Goal: Information Seeking & Learning: Learn about a topic

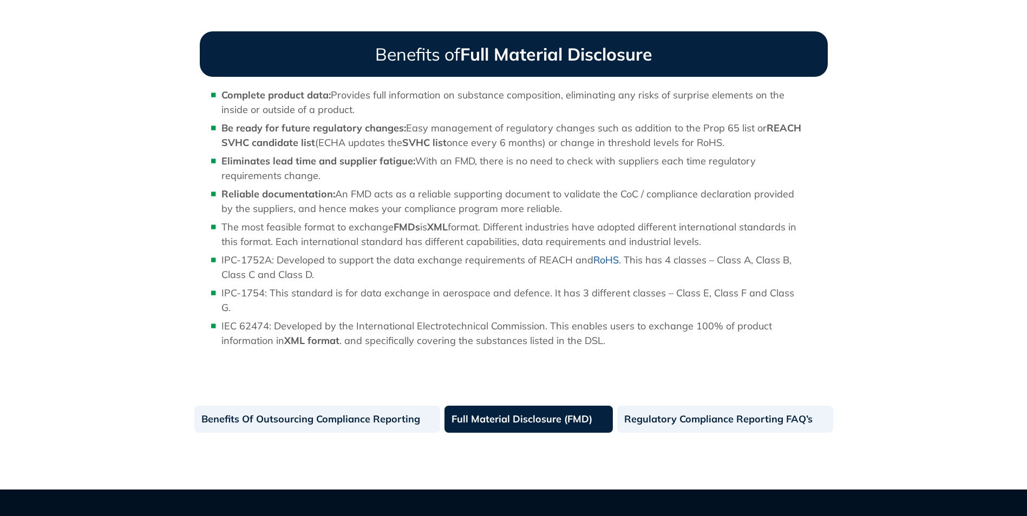
scroll to position [974, 0]
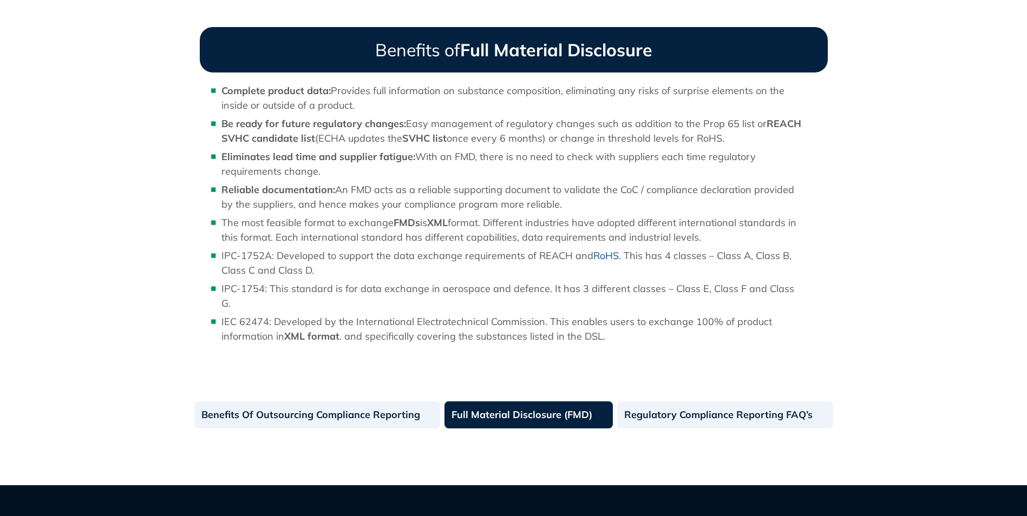
click at [519, 402] on link "Full Material Disclosure (FMD)" at bounding box center [528, 415] width 168 height 27
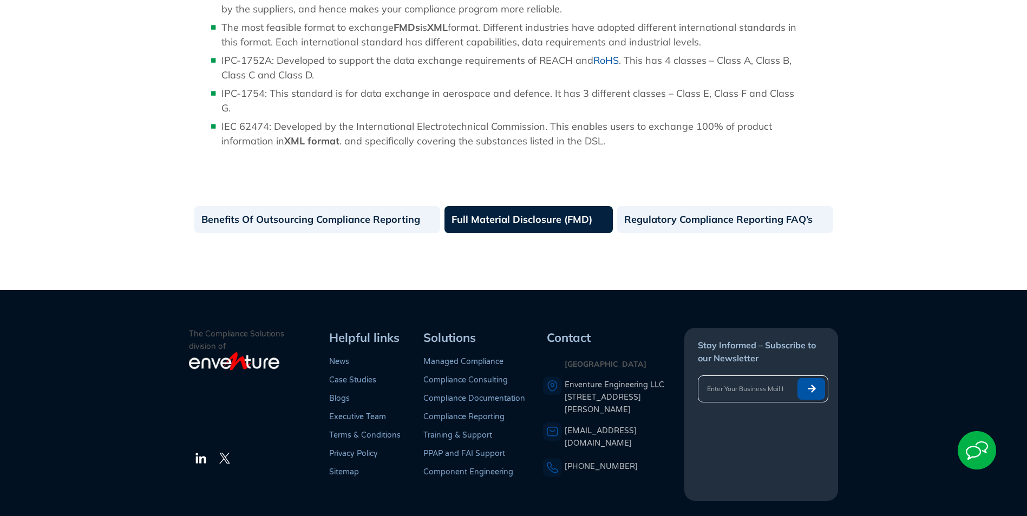
scroll to position [1191, 0]
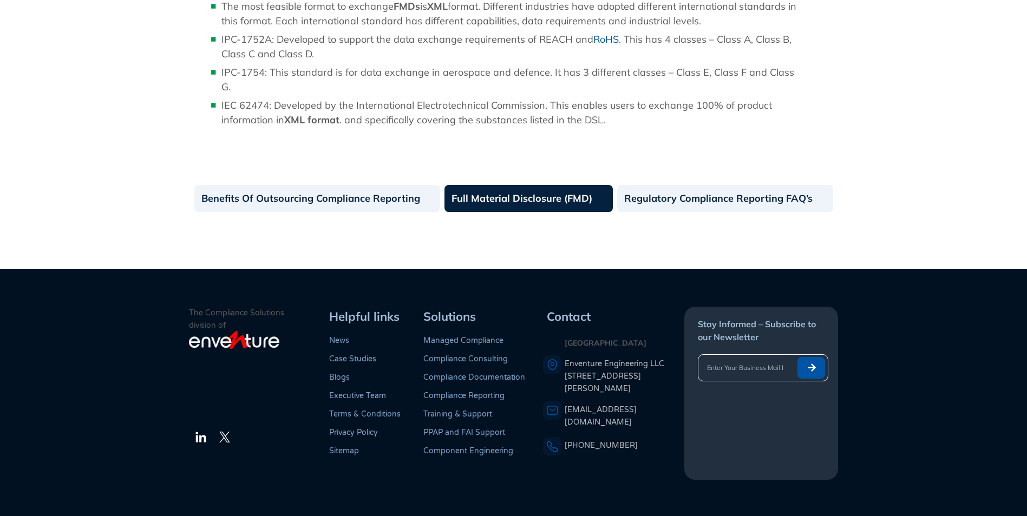
click at [298, 99] on span "IEC 62474: Developed by the International Electrotechnical Commission. This ena…" at bounding box center [496, 112] width 550 height 27
click at [299, 114] on b "XML format" at bounding box center [311, 120] width 55 height 12
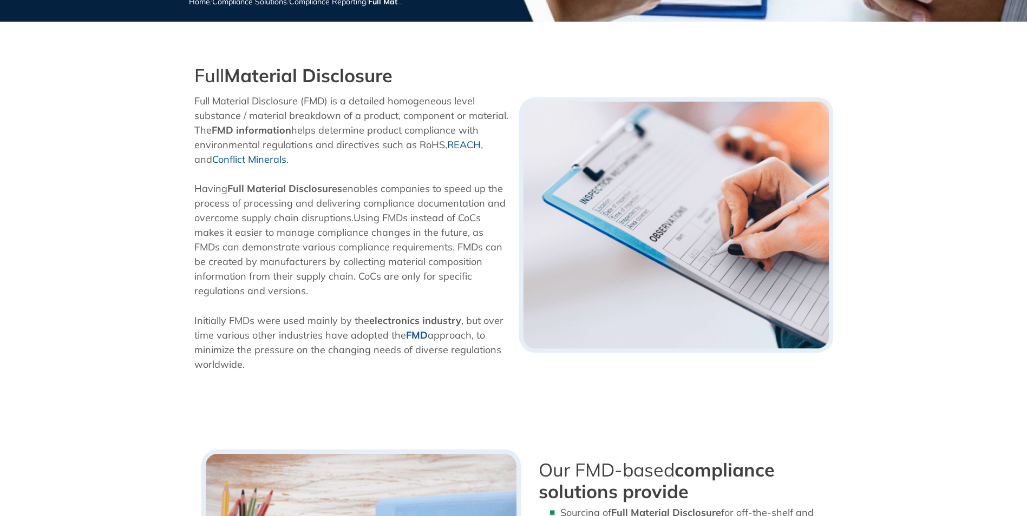
scroll to position [0, 0]
